Goal: Transaction & Acquisition: Purchase product/service

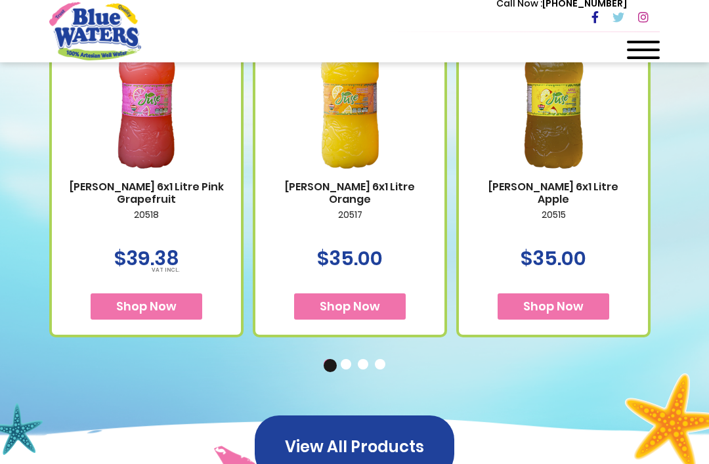
scroll to position [593, 0]
click at [116, 220] on p "20518" at bounding box center [146, 224] width 163 height 28
click at [116, 218] on p "20518" at bounding box center [146, 224] width 163 height 28
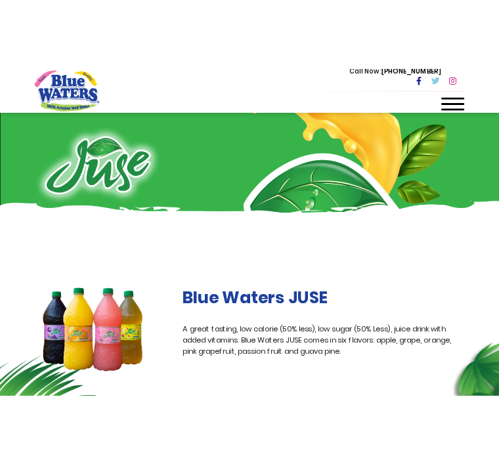
scroll to position [0, 0]
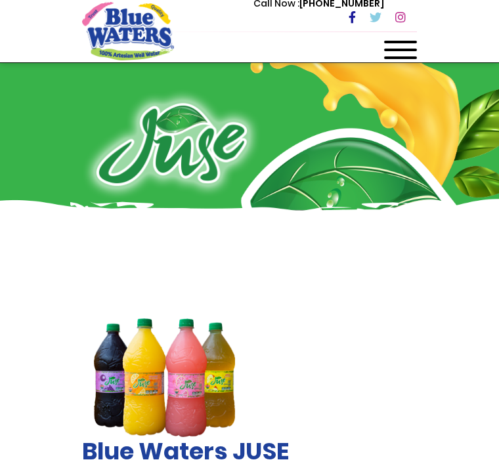
click at [75, 104] on div at bounding box center [249, 160] width 354 height 197
click at [54, 84] on div at bounding box center [249, 160] width 499 height 197
click at [58, 91] on div at bounding box center [249, 160] width 499 height 197
click at [63, 93] on div at bounding box center [249, 160] width 499 height 197
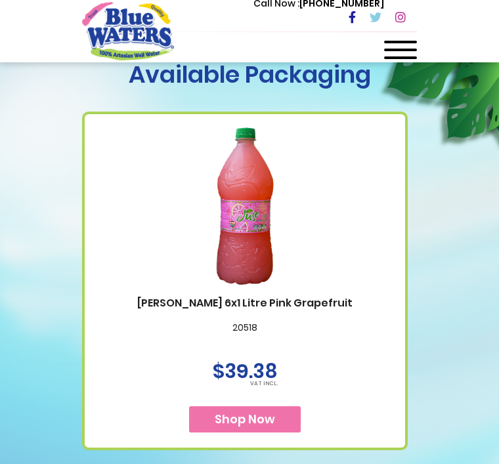
scroll to position [585, 0]
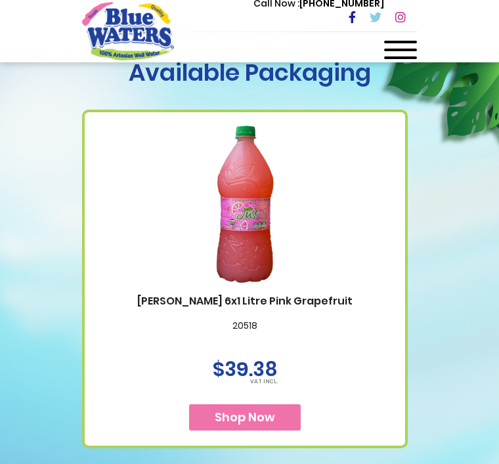
click at [364, 160] on div at bounding box center [245, 203] width 294 height 153
click at [367, 161] on div at bounding box center [245, 203] width 294 height 153
click at [366, 158] on div at bounding box center [245, 203] width 294 height 153
click at [361, 154] on div at bounding box center [245, 203] width 294 height 153
click at [362, 178] on div at bounding box center [245, 203] width 294 height 153
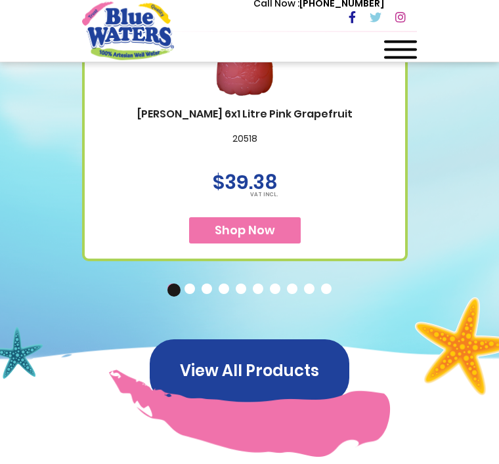
scroll to position [705, 0]
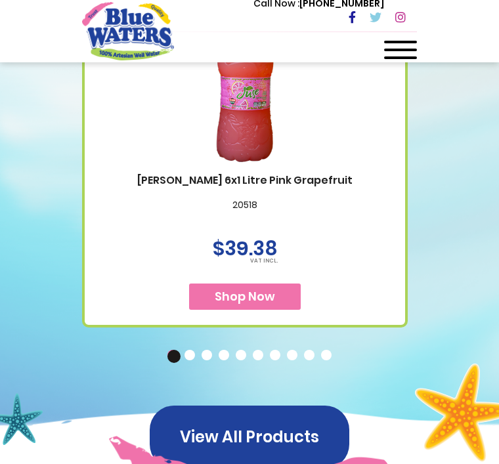
click at [377, 139] on div at bounding box center [245, 83] width 294 height 153
click at [369, 155] on div at bounding box center [245, 83] width 294 height 153
click at [207, 310] on button "Shop Now" at bounding box center [245, 296] width 112 height 26
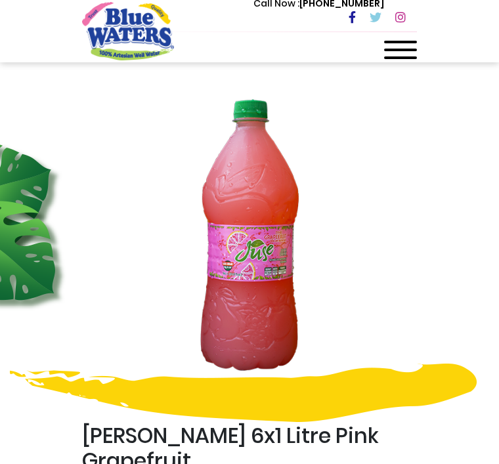
click at [411, 219] on div "BW Juse 6x1 Litre Pink Grapefruit BWJusPkGrp6x1Lt $39.38 In stock Qty * Add to …" at bounding box center [249, 398] width 354 height 598
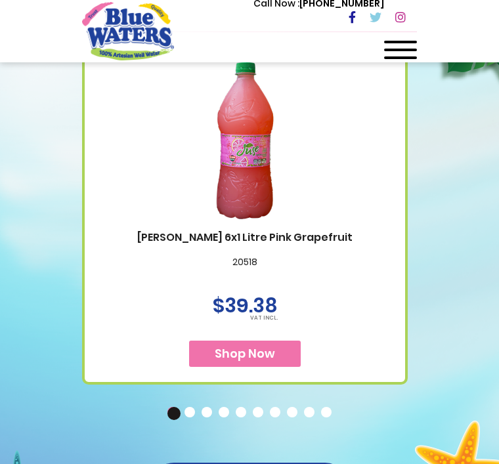
scroll to position [648, 0]
click at [281, 206] on img at bounding box center [244, 141] width 157 height 197
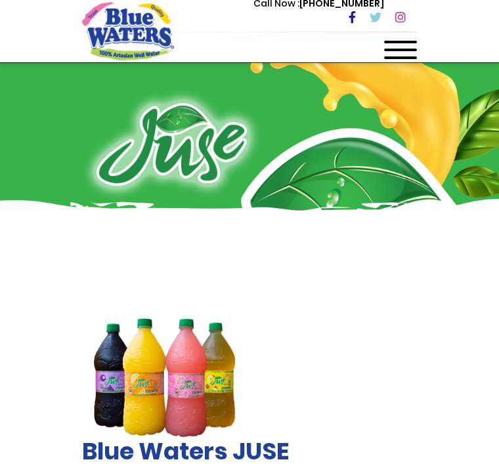
click at [428, 128] on div at bounding box center [249, 160] width 499 height 197
click at [45, 134] on div at bounding box center [249, 160] width 499 height 197
